Goal: Task Accomplishment & Management: Manage account settings

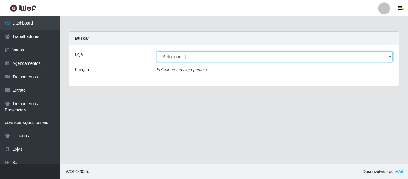
click at [195, 56] on select "[Selecione...] Mister Burg" at bounding box center [275, 56] width 236 height 10
select select "535"
click at [157, 51] on select "[Selecione...] Mister Burg" at bounding box center [275, 56] width 236 height 10
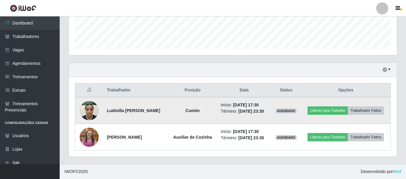
scroll to position [173, 0]
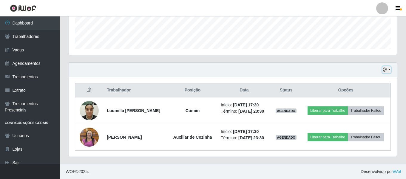
click at [386, 67] on icon "button" at bounding box center [385, 69] width 4 height 4
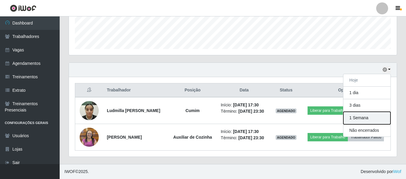
click at [361, 112] on button "1 Semana" at bounding box center [366, 118] width 47 height 13
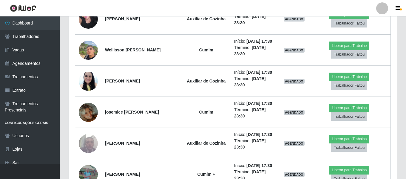
scroll to position [352, 0]
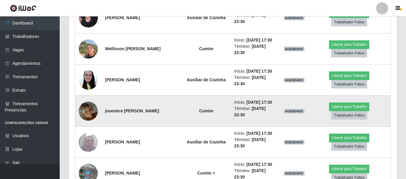
drag, startPoint x: 120, startPoint y: 114, endPoint x: 104, endPoint y: 108, distance: 17.1
click at [104, 108] on td "josemice [PERSON_NAME]" at bounding box center [141, 110] width 81 height 31
copy strong "josemice [PERSON_NAME]"
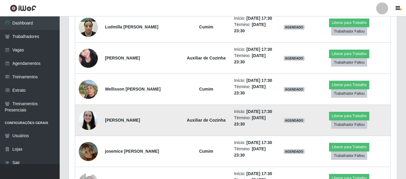
scroll to position [323, 0]
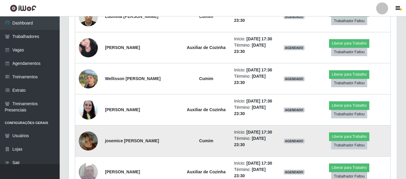
click at [129, 145] on td "josemice [PERSON_NAME]" at bounding box center [141, 140] width 81 height 31
drag, startPoint x: 123, startPoint y: 147, endPoint x: 102, endPoint y: 138, distance: 22.3
click at [102, 138] on td "josemice [PERSON_NAME]" at bounding box center [141, 140] width 81 height 31
copy strong "josemice [PERSON_NAME]"
click at [164, 125] on td "josemice [PERSON_NAME]" at bounding box center [141, 140] width 81 height 31
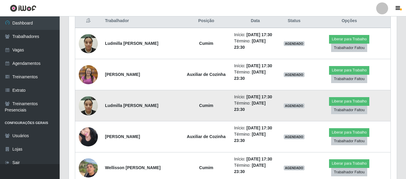
scroll to position [233, 0]
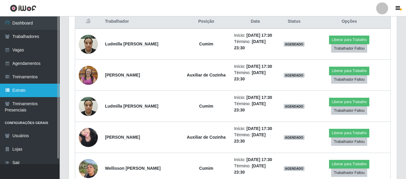
click at [28, 89] on link "Extrato" at bounding box center [30, 90] width 60 height 13
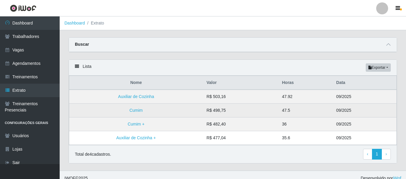
click at [288, 111] on td "47.5" at bounding box center [305, 111] width 54 height 14
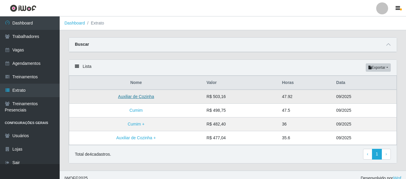
click at [141, 94] on link "Auxiliar de Cozinha" at bounding box center [136, 96] width 36 height 5
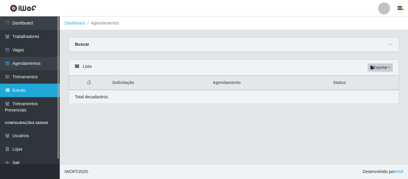
click at [24, 87] on link "Extrato" at bounding box center [30, 90] width 60 height 13
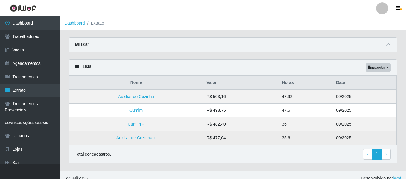
click at [330, 136] on td "35.6" at bounding box center [305, 138] width 54 height 14
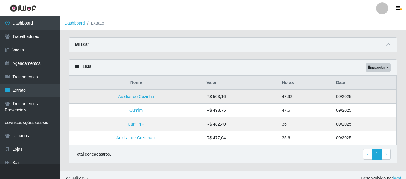
click at [341, 97] on td "09/2025" at bounding box center [365, 97] width 64 height 14
click at [214, 33] on main "Dashboard Extrato Carregando... Buscar Loja [Selecione...] Mister Burg Função S…" at bounding box center [233, 93] width 346 height 154
click at [167, 130] on td "Cumim +" at bounding box center [136, 124] width 134 height 14
click at [226, 46] on div "Buscar" at bounding box center [233, 45] width 328 height 14
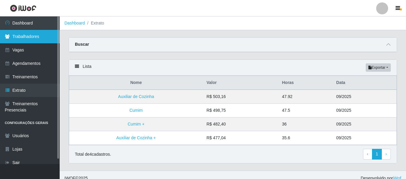
click at [30, 36] on link "Trabalhadores" at bounding box center [30, 36] width 60 height 13
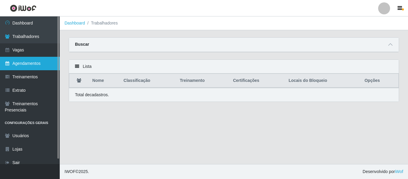
click at [25, 60] on link "Agendamentos" at bounding box center [30, 63] width 60 height 13
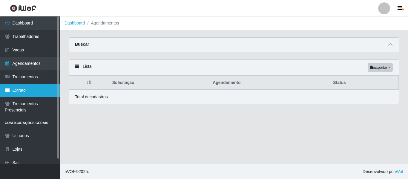
scroll to position [5, 0]
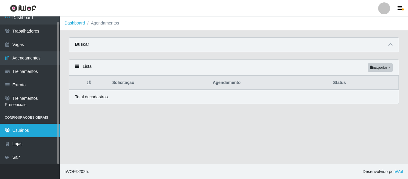
click at [27, 127] on link "Usuários" at bounding box center [30, 130] width 60 height 13
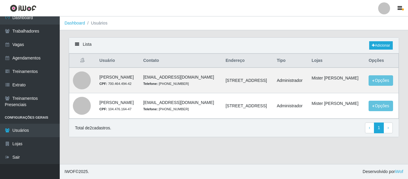
click at [98, 24] on li "Usuários" at bounding box center [96, 23] width 22 height 6
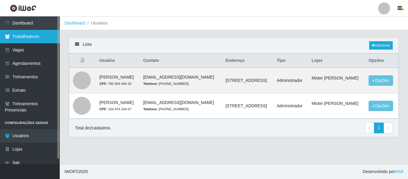
click at [38, 37] on link "Trabalhadores" at bounding box center [30, 36] width 60 height 13
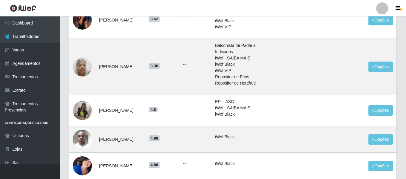
scroll to position [448, 0]
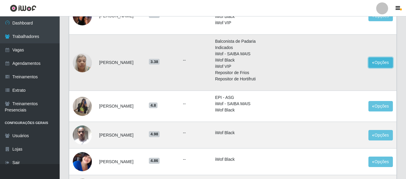
click at [374, 68] on button "Opções" at bounding box center [381, 62] width 24 height 10
click at [302, 57] on li "iWof - SAIBA MAIS" at bounding box center [265, 54] width 100 height 6
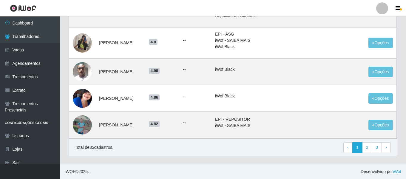
scroll to position [524, 0]
click at [370, 146] on link "2" at bounding box center [367, 147] width 10 height 11
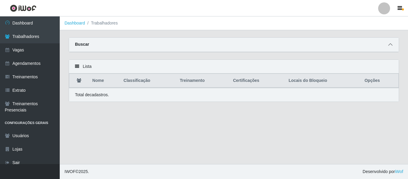
click at [387, 47] on span at bounding box center [389, 44] width 7 height 7
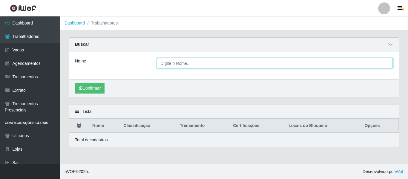
click at [229, 61] on input "Nome" at bounding box center [275, 63] width 236 height 10
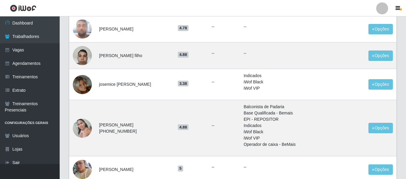
scroll to position [209, 0]
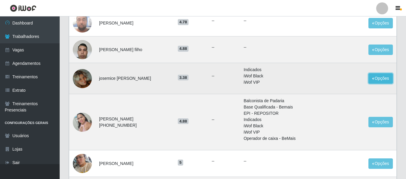
click at [384, 76] on button "Opções" at bounding box center [381, 78] width 24 height 10
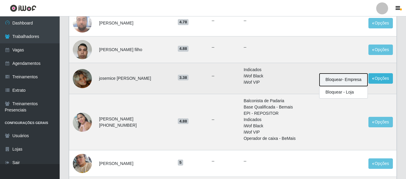
click at [346, 78] on button "Bloquear - Empresa" at bounding box center [344, 79] width 48 height 13
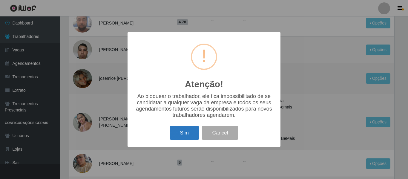
click at [190, 135] on button "Sim" at bounding box center [184, 133] width 29 height 14
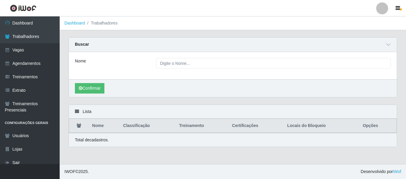
scroll to position [0, 0]
drag, startPoint x: 407, startPoint y: 70, endPoint x: 406, endPoint y: 100, distance: 30.4
click at [407, 100] on div "Carregando... Buscar Nome Confirmar Lista Nome Classificação Treinamento Certif…" at bounding box center [234, 95] width 348 height 117
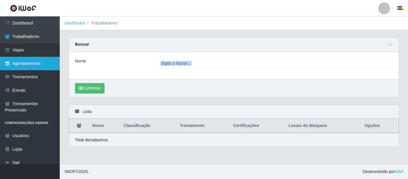
click at [15, 63] on link "Agendamentos" at bounding box center [30, 63] width 60 height 13
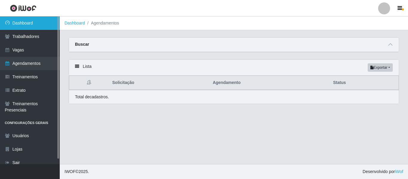
click at [13, 18] on link "Dashboard" at bounding box center [30, 22] width 60 height 13
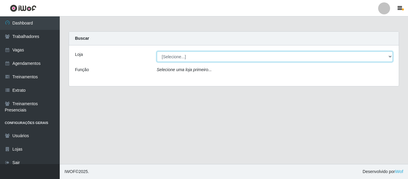
click at [210, 54] on select "[Selecione...] Mister Burg" at bounding box center [275, 56] width 236 height 10
select select "535"
click at [157, 51] on select "[Selecione...] Mister Burg" at bounding box center [275, 56] width 236 height 10
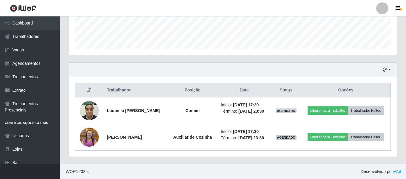
scroll to position [173, 0]
click at [385, 67] on icon "button" at bounding box center [385, 69] width 4 height 4
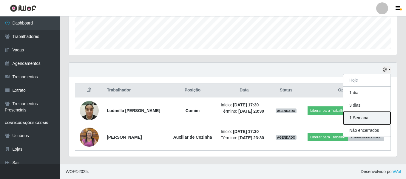
click at [364, 112] on button "1 Semana" at bounding box center [366, 118] width 47 height 13
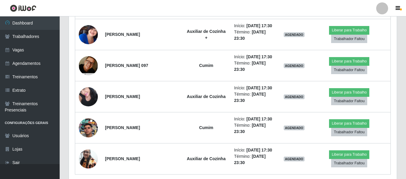
scroll to position [621, 0]
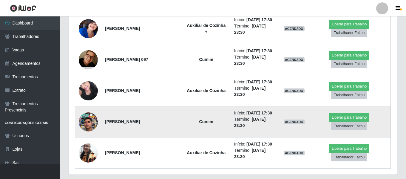
click at [93, 123] on img at bounding box center [88, 122] width 19 height 34
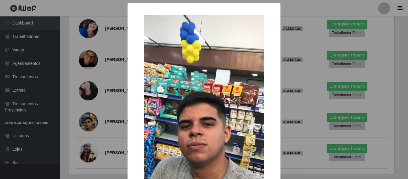
click at [109, 103] on div "× OK Cancel" at bounding box center [204, 89] width 408 height 179
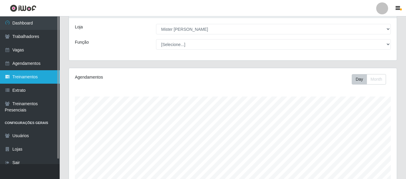
scroll to position [0, 0]
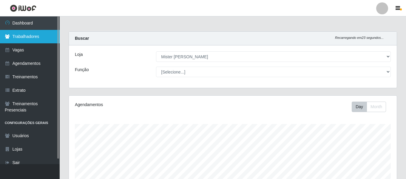
click at [24, 38] on link "Trabalhadores" at bounding box center [30, 36] width 60 height 13
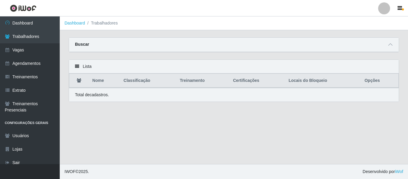
click at [394, 46] on div "Buscar" at bounding box center [233, 45] width 329 height 14
click at [388, 43] on icon at bounding box center [390, 44] width 4 height 4
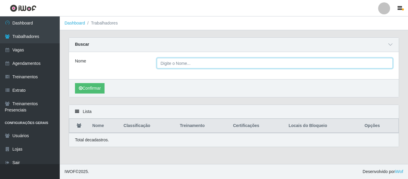
click at [203, 66] on input "Nome" at bounding box center [275, 63] width 236 height 10
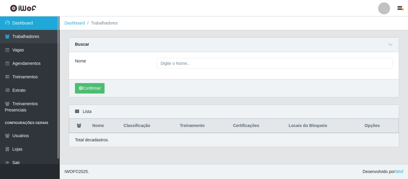
click at [5, 24] on icon at bounding box center [7, 23] width 5 height 4
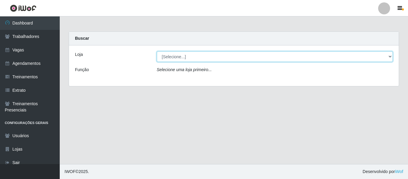
click at [189, 55] on select "[Selecione...] Mister Burg" at bounding box center [275, 56] width 236 height 10
select select "535"
click at [157, 51] on select "[Selecione...] Mister Burg" at bounding box center [275, 56] width 236 height 10
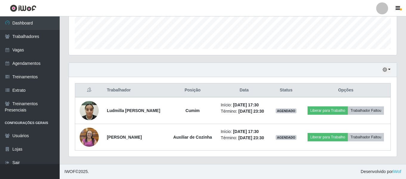
scroll to position [173, 0]
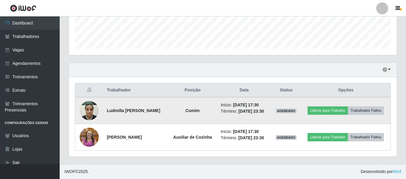
drag, startPoint x: 124, startPoint y: 106, endPoint x: 103, endPoint y: 99, distance: 22.1
click at [103, 99] on td "Ludmilla [PERSON_NAME]" at bounding box center [135, 110] width 65 height 27
copy strong "Ludmilla [PERSON_NAME]"
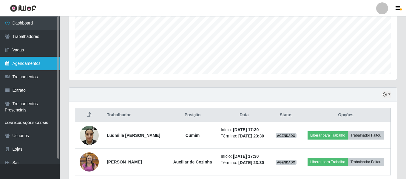
scroll to position [54, 0]
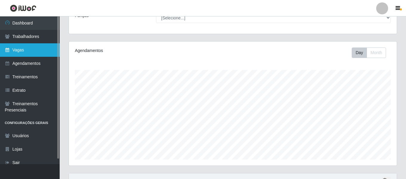
click at [22, 49] on link "Vagas" at bounding box center [30, 49] width 60 height 13
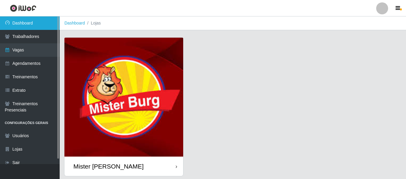
click at [16, 24] on link "Dashboard" at bounding box center [30, 22] width 60 height 13
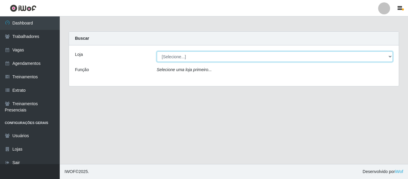
click at [178, 56] on select "[Selecione...] Mister Burg" at bounding box center [275, 56] width 236 height 10
select select "535"
click at [157, 51] on select "[Selecione...] Mister Burg" at bounding box center [275, 56] width 236 height 10
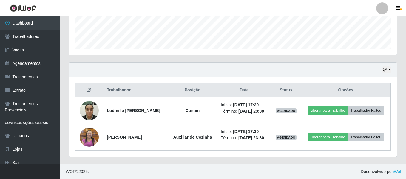
scroll to position [173, 0]
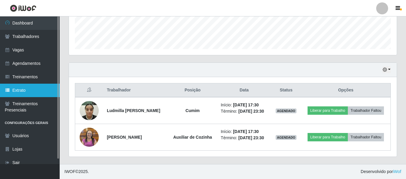
click at [25, 87] on link "Extrato" at bounding box center [30, 90] width 60 height 13
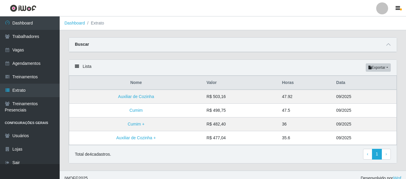
click at [234, 61] on div "Lista Exportar PDF Excel" at bounding box center [233, 68] width 328 height 16
